Goal: Information Seeking & Learning: Learn about a topic

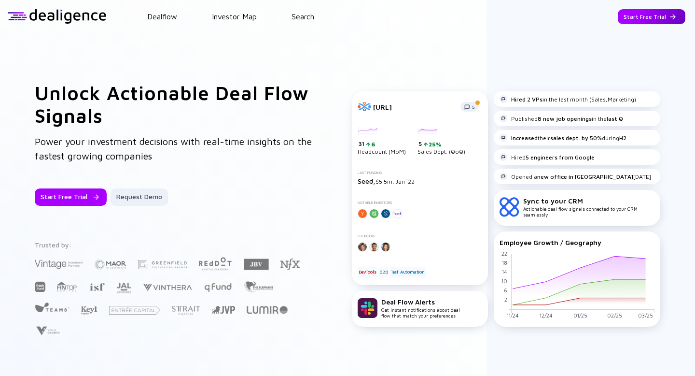
click at [662, 15] on div "Start Free Trial" at bounding box center [652, 16] width 68 height 15
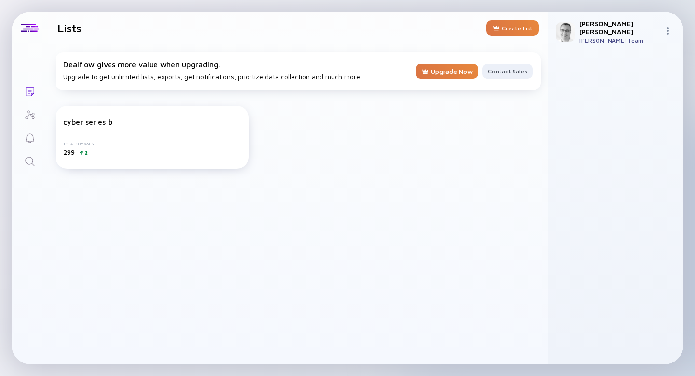
click at [27, 161] on icon "Search" at bounding box center [30, 161] width 12 height 12
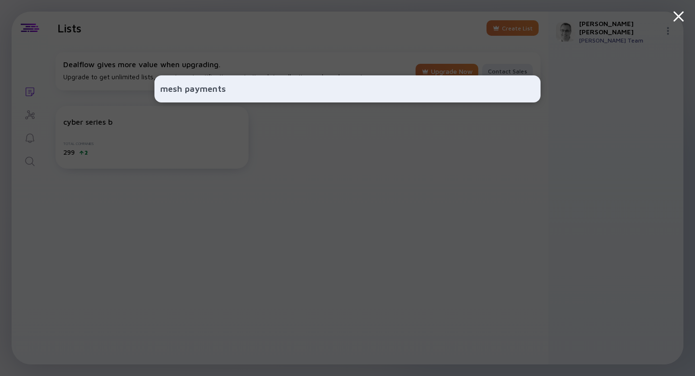
type input "mesh payments"
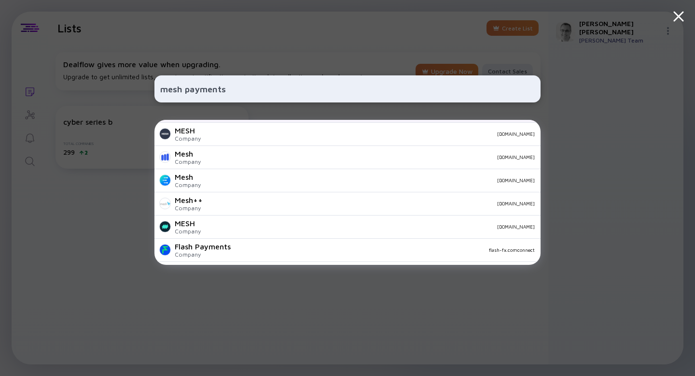
scroll to position [73, 0]
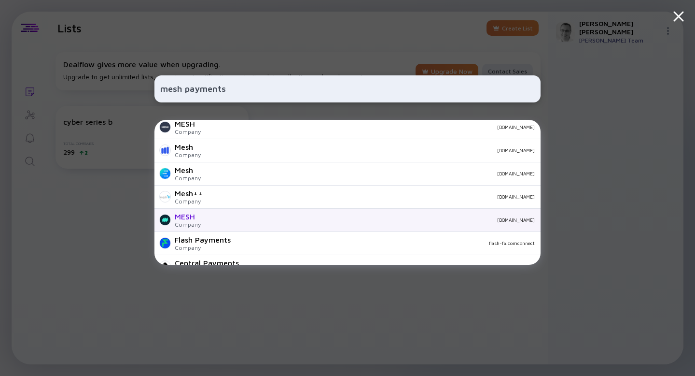
click at [211, 217] on div "meshpayments.com" at bounding box center [372, 220] width 326 height 6
